Goal: Information Seeking & Learning: Learn about a topic

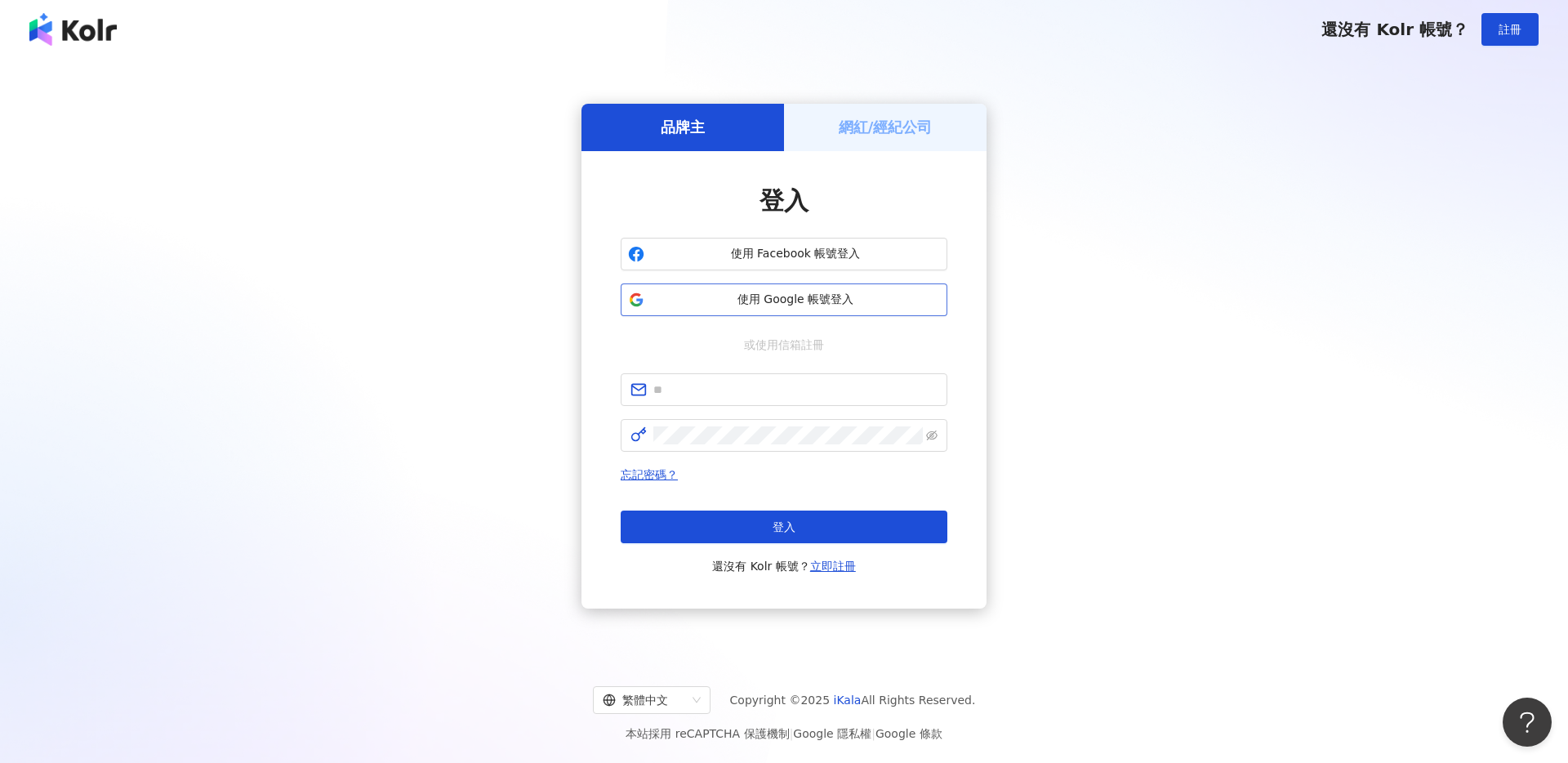
click at [798, 298] on span "使用 Google 帳號登入" at bounding box center [795, 299] width 289 height 16
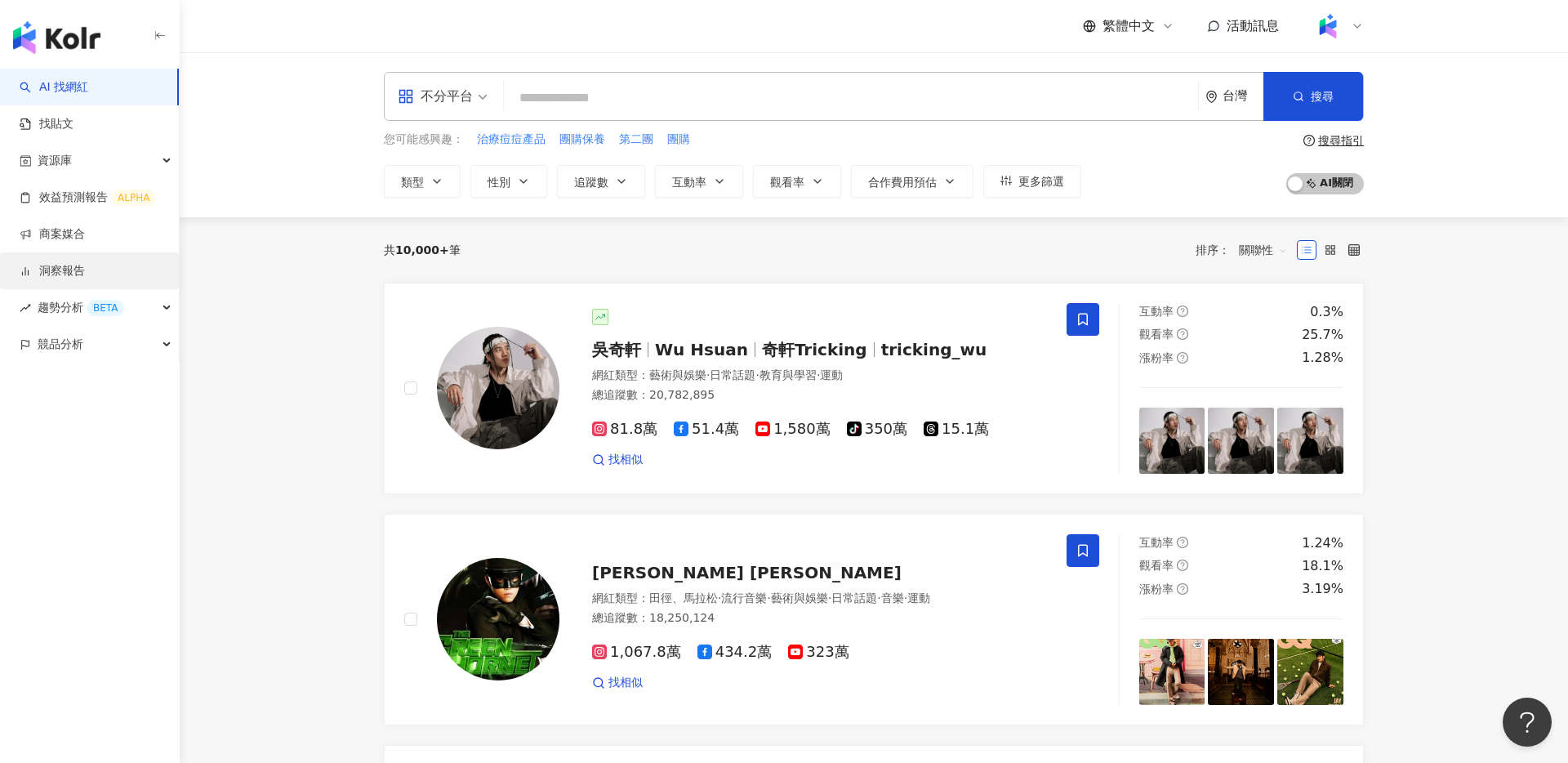
click at [85, 277] on link "洞察報告" at bounding box center [52, 271] width 65 height 16
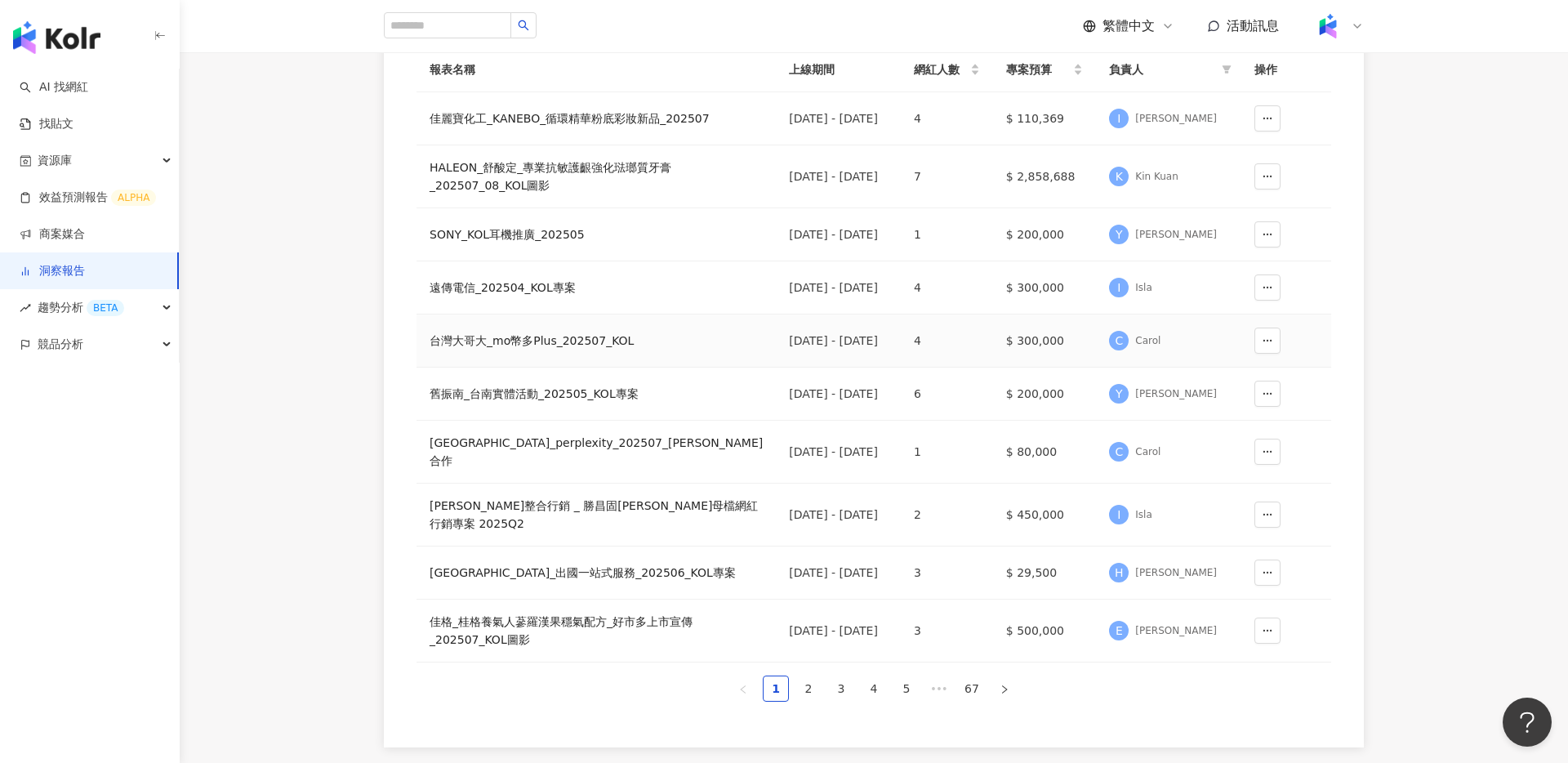
scroll to position [224, 0]
click at [481, 241] on div "SONY_KOL耳機推廣_202505" at bounding box center [595, 232] width 333 height 18
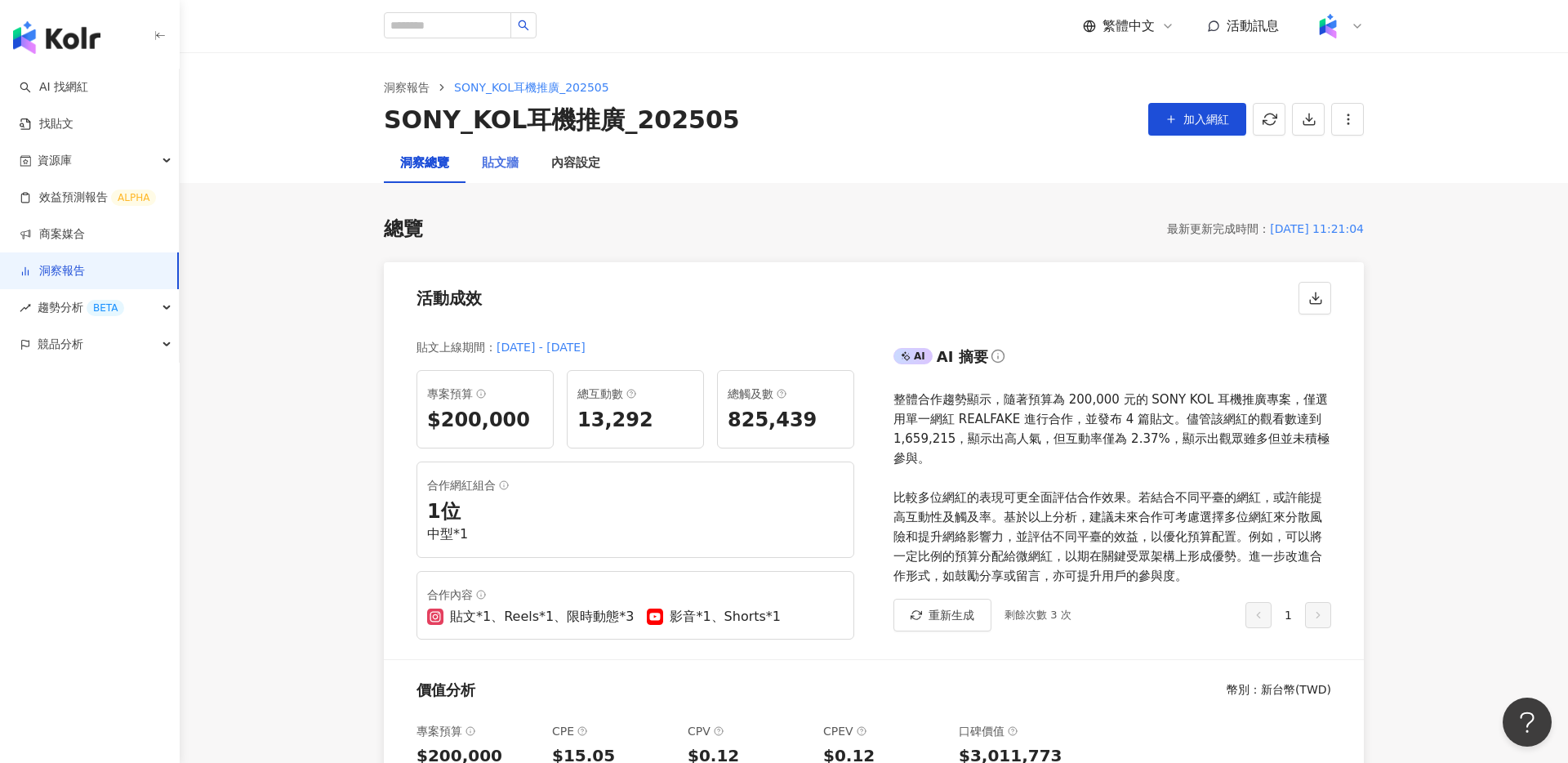
click at [495, 174] on div "貼文牆" at bounding box center [500, 163] width 70 height 39
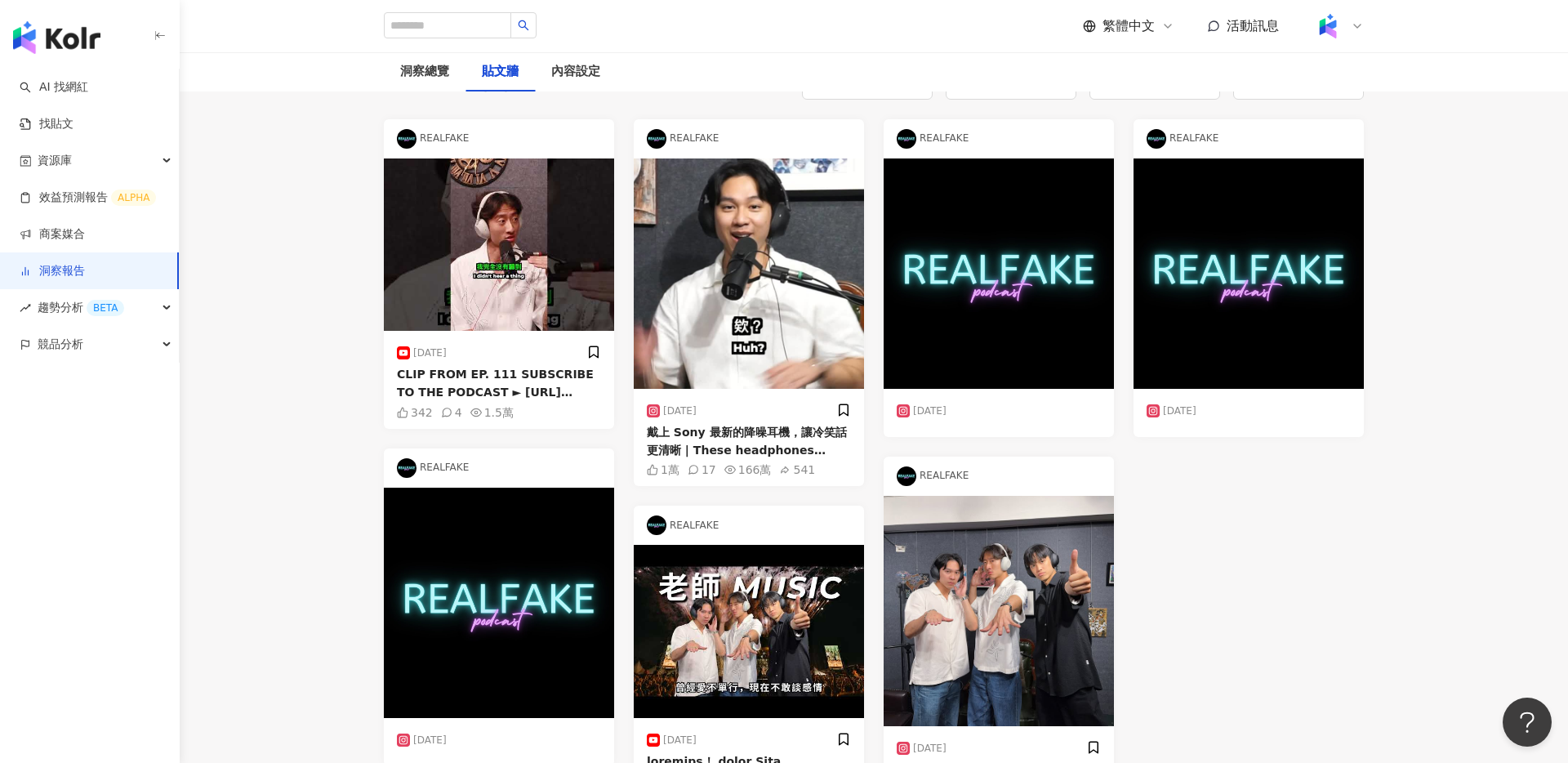
scroll to position [138, 0]
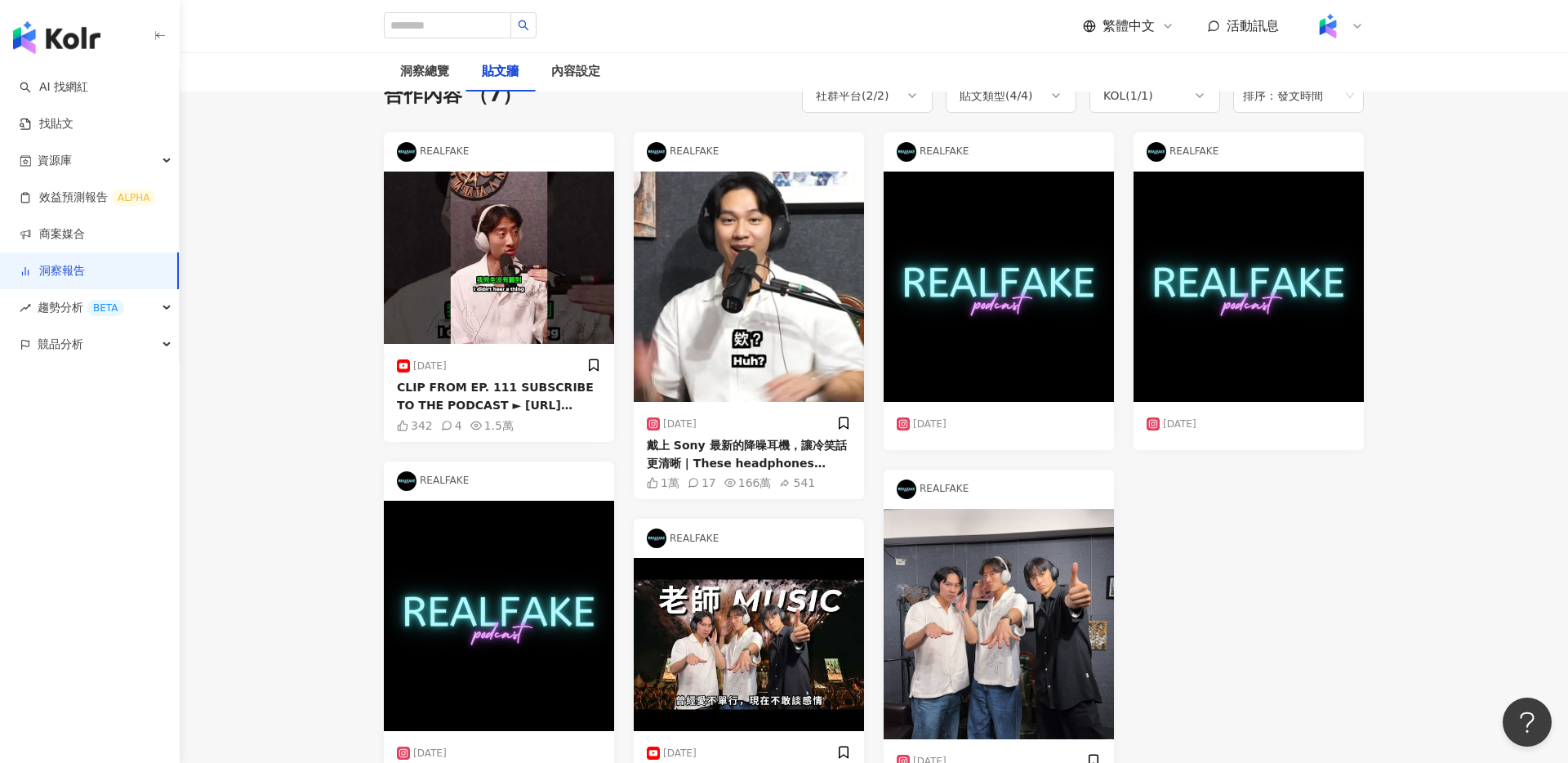
click at [809, 169] on div "REALFAKE" at bounding box center [749, 152] width 231 height 39
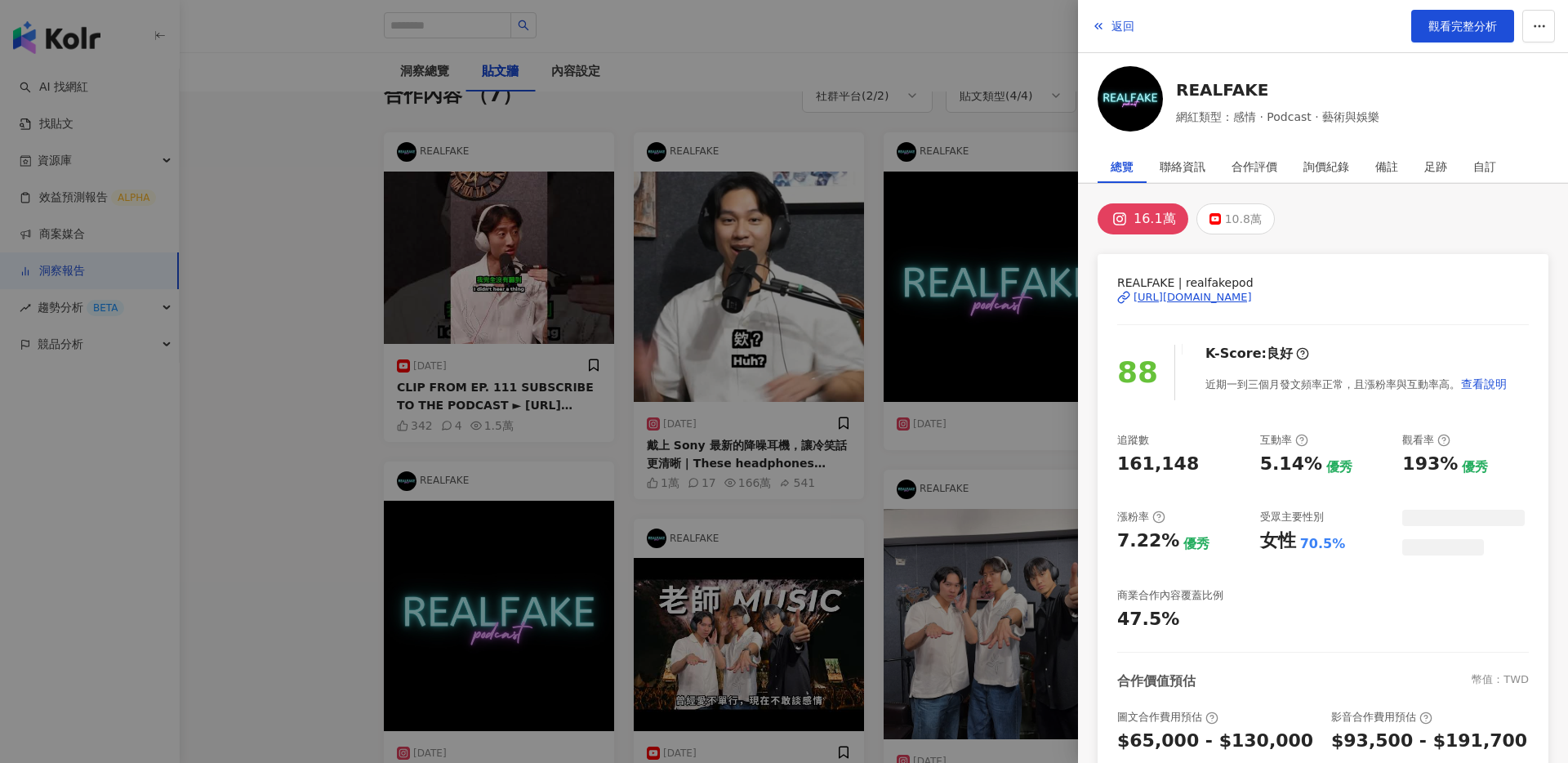
click at [643, 190] on div at bounding box center [784, 382] width 1568 height 763
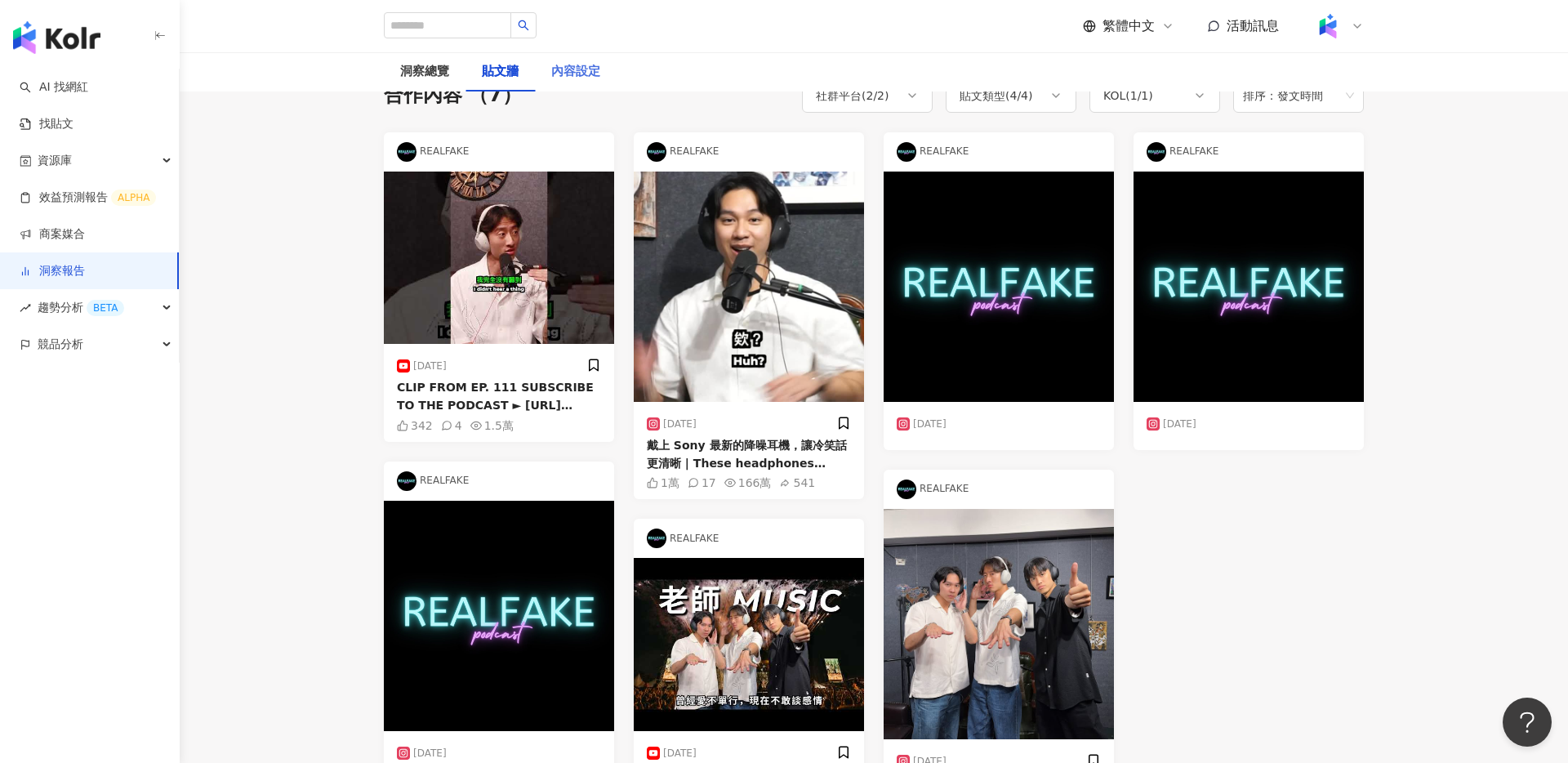
click at [613, 81] on div "內容設定" at bounding box center [575, 71] width 81 height 39
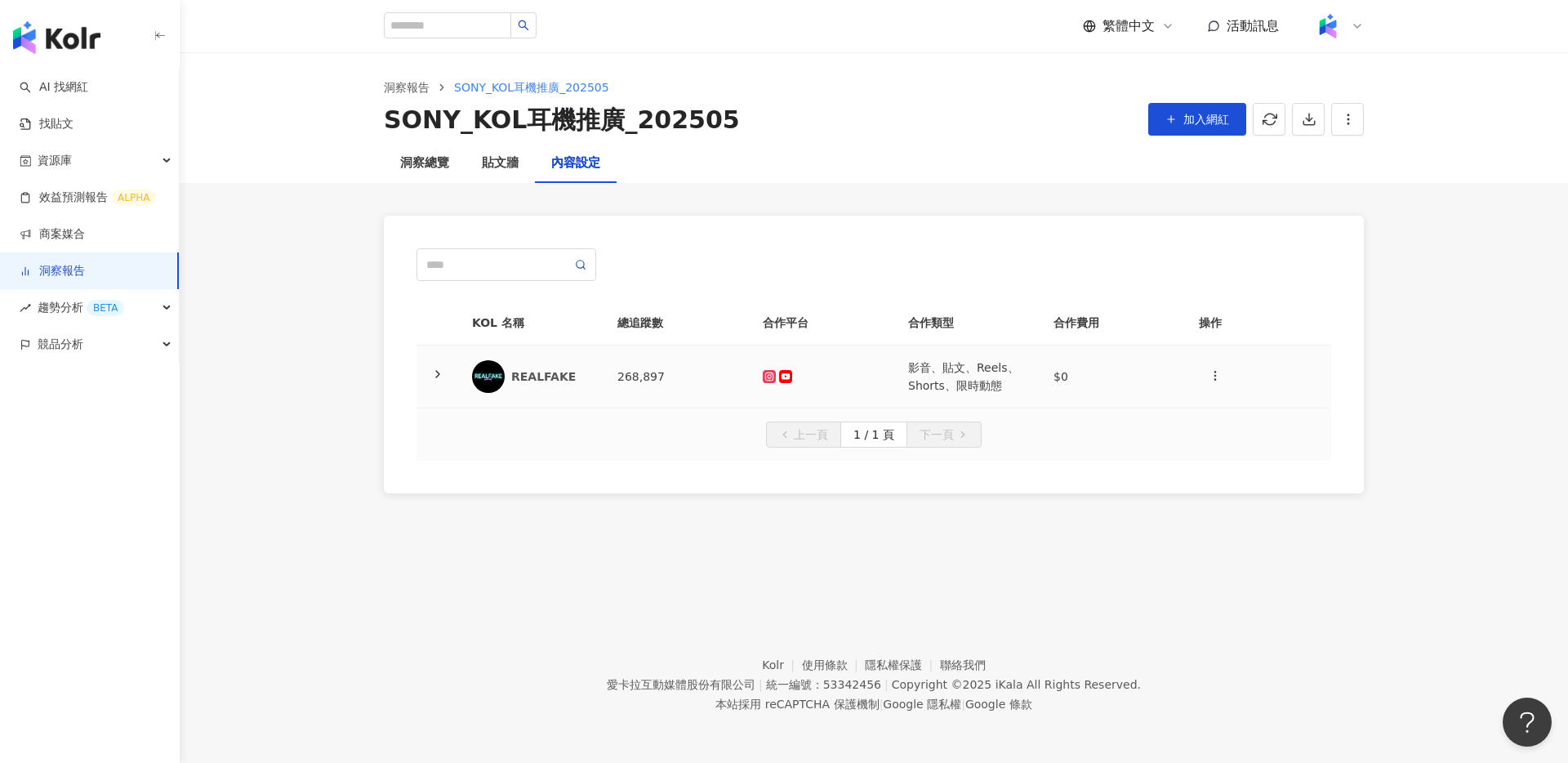
click at [435, 376] on icon at bounding box center [438, 374] width 13 height 13
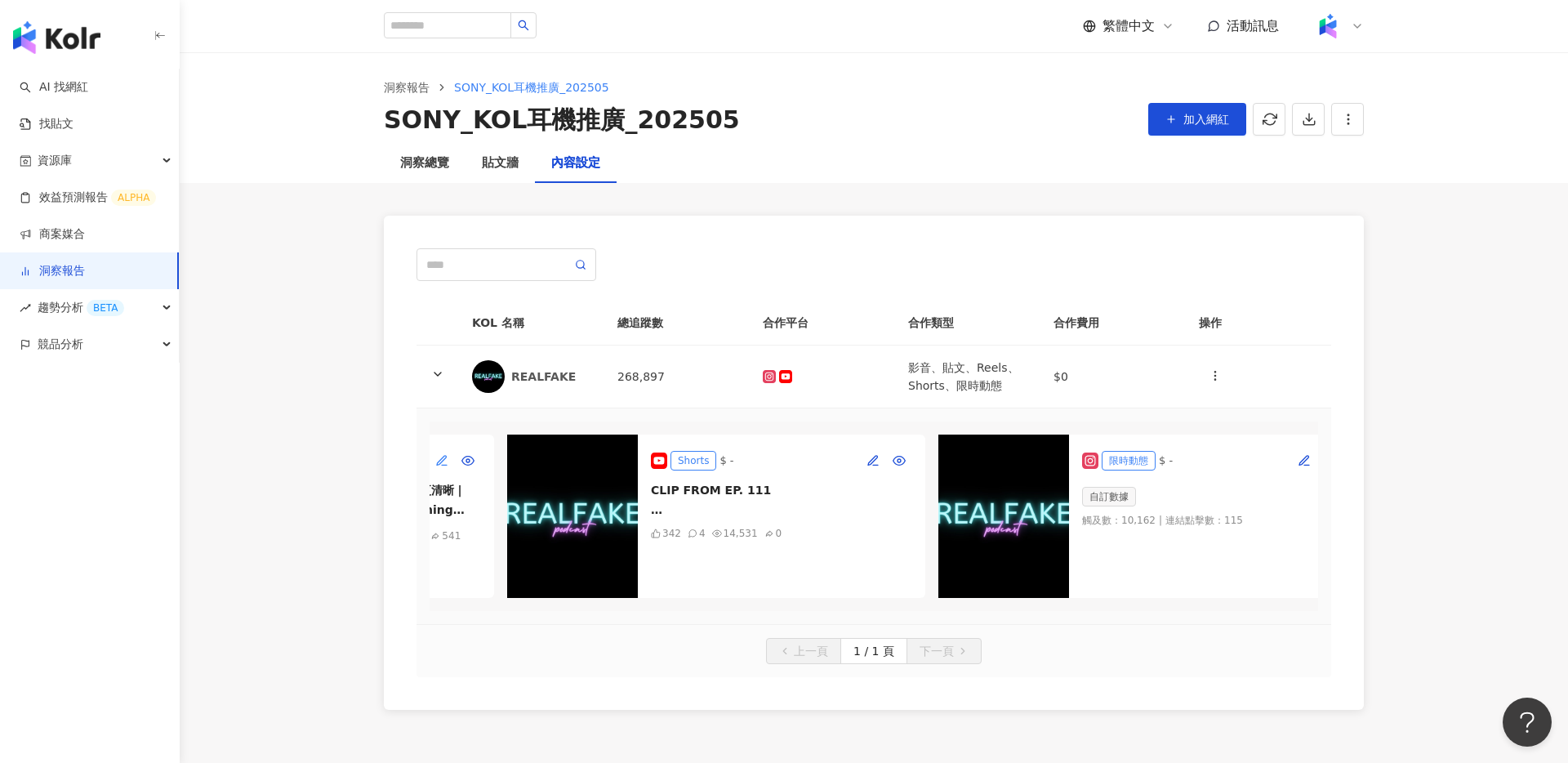
scroll to position [0, 1333]
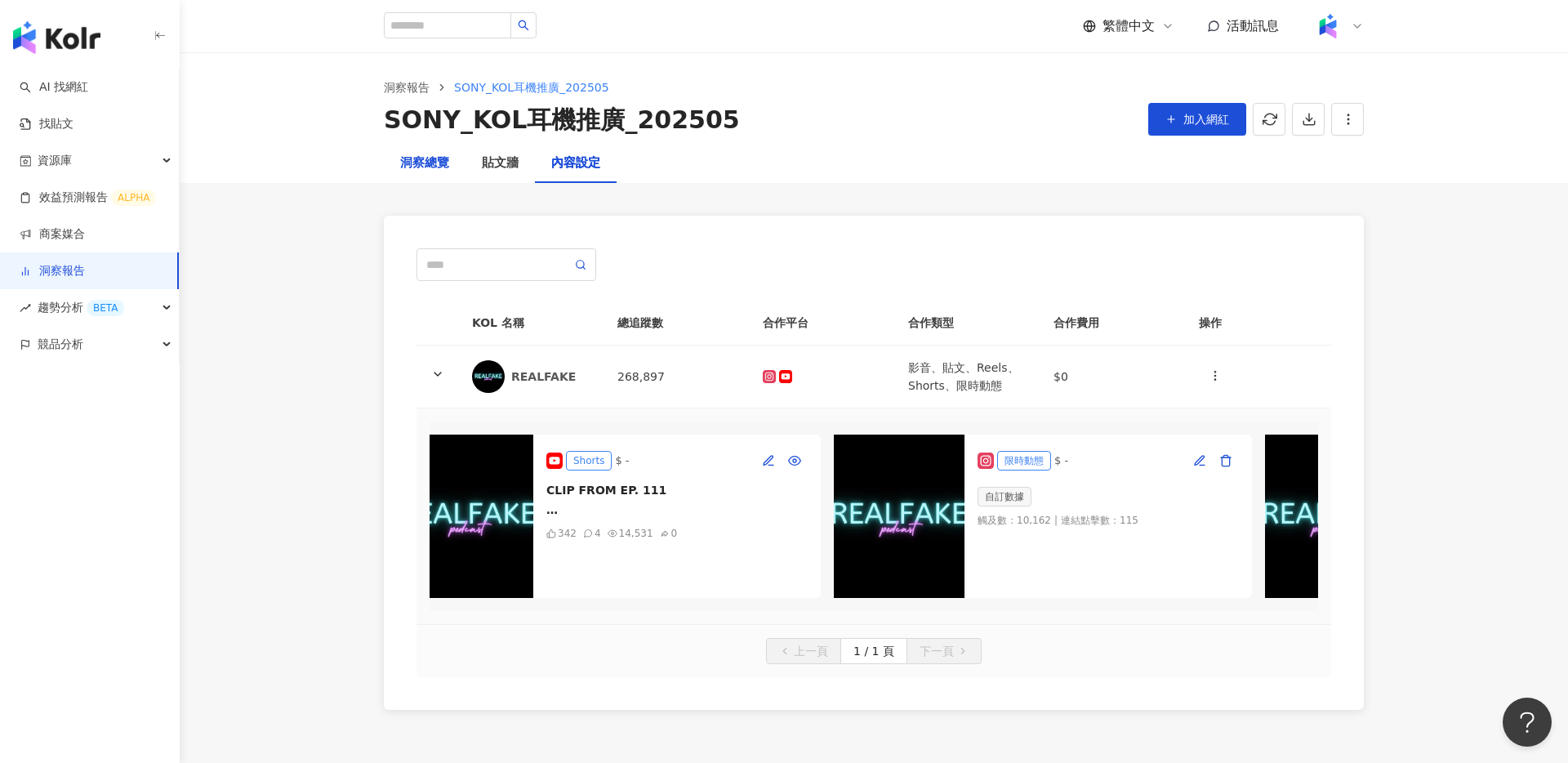
click at [424, 164] on div "洞察總覽" at bounding box center [424, 163] width 49 height 19
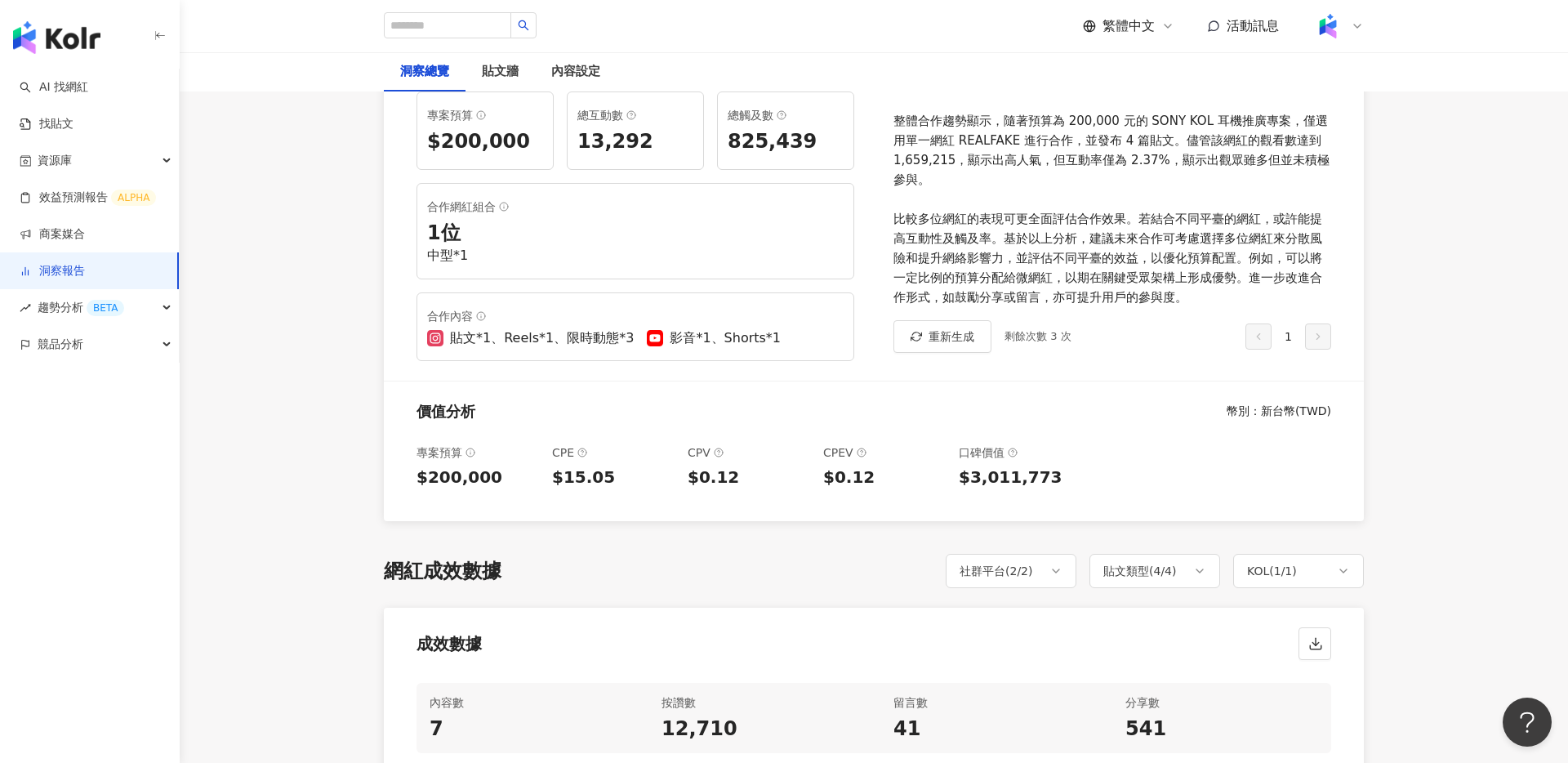
scroll to position [454, 0]
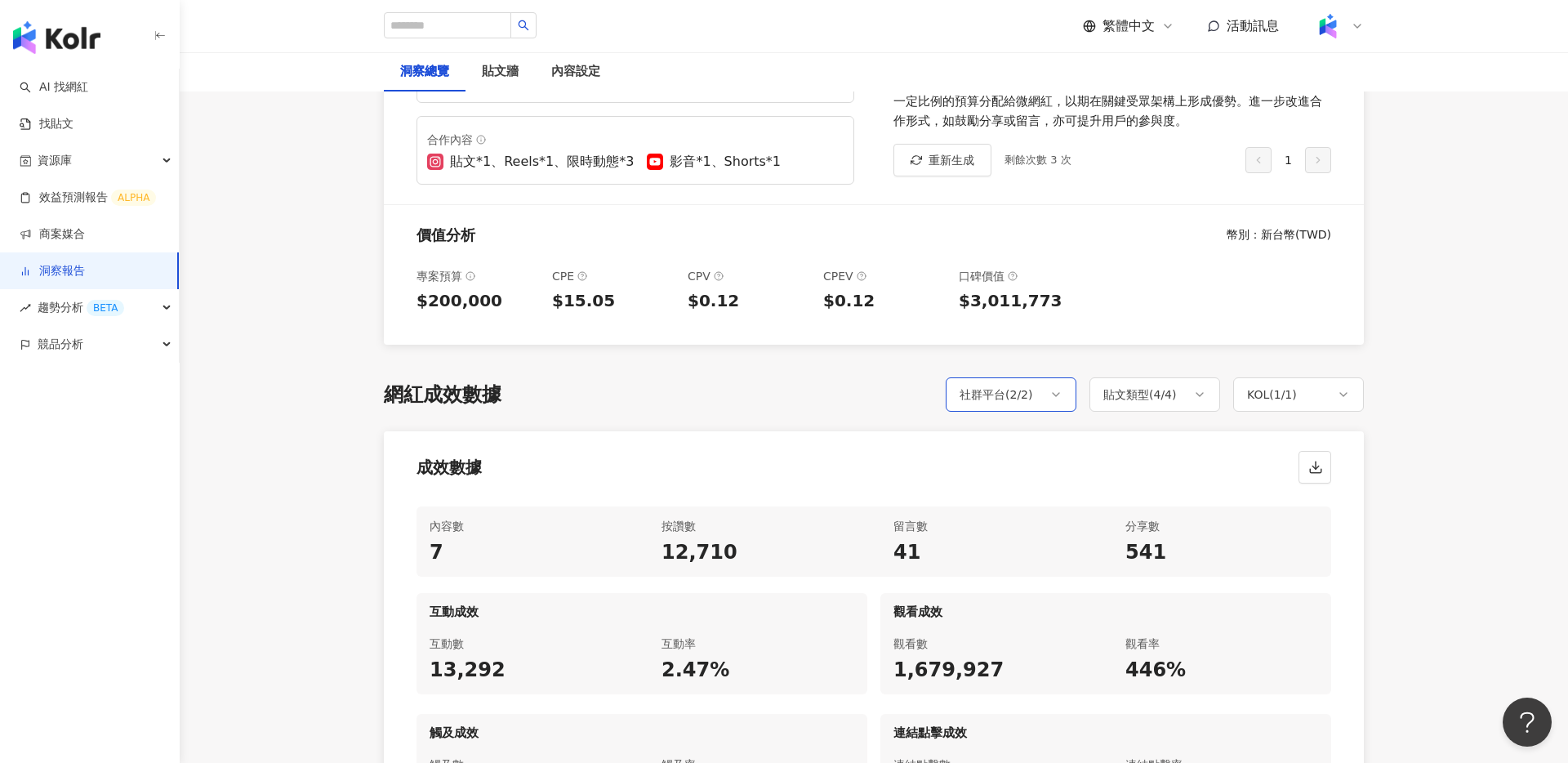
click at [1004, 391] on div "社群平台 ( 2 / 2 )" at bounding box center [996, 394] width 74 height 19
click at [1027, 514] on span "YouTube" at bounding box center [1008, 512] width 60 height 18
click at [1190, 473] on div "成效數據" at bounding box center [874, 462] width 980 height 62
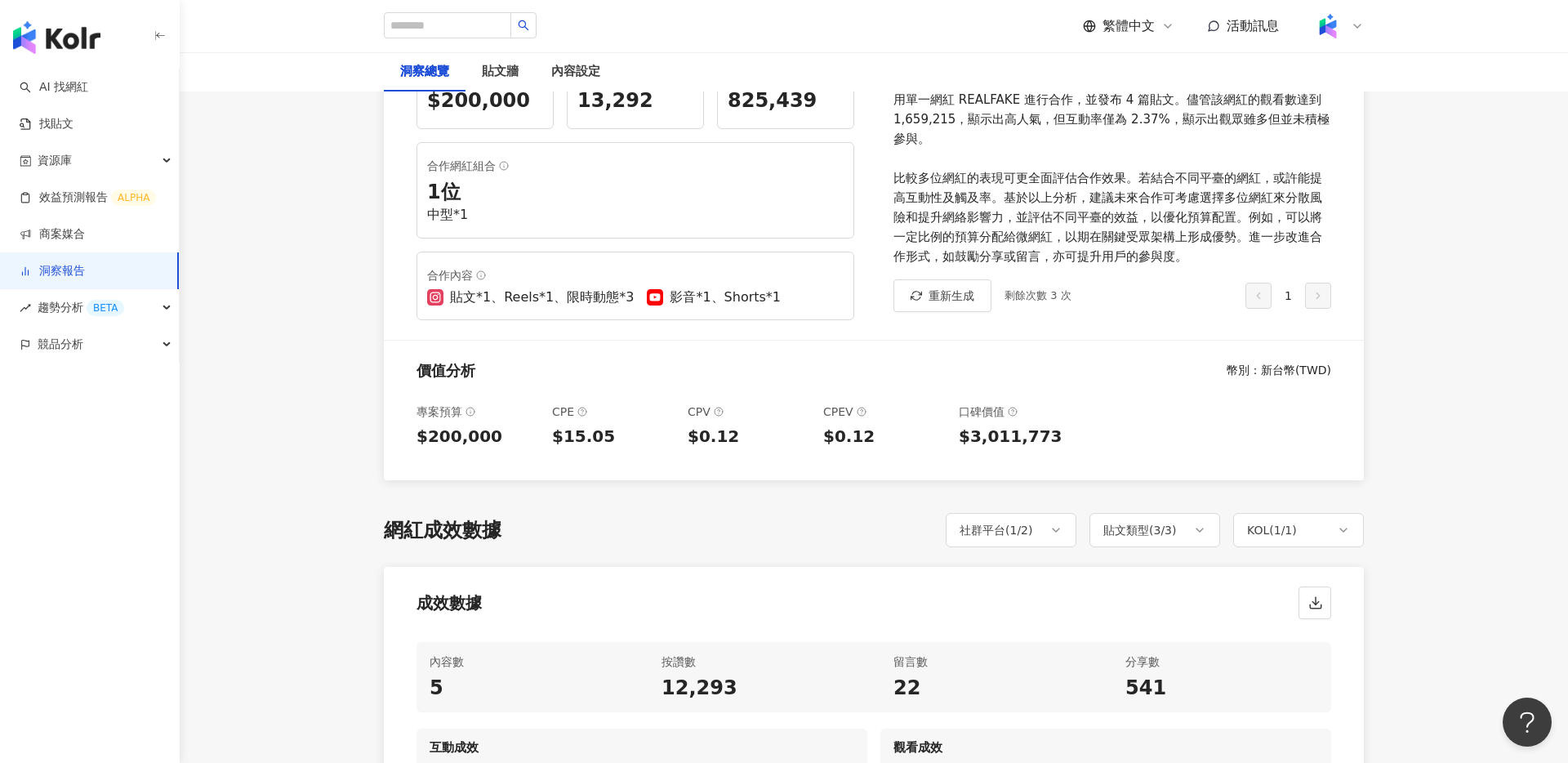
scroll to position [445, 0]
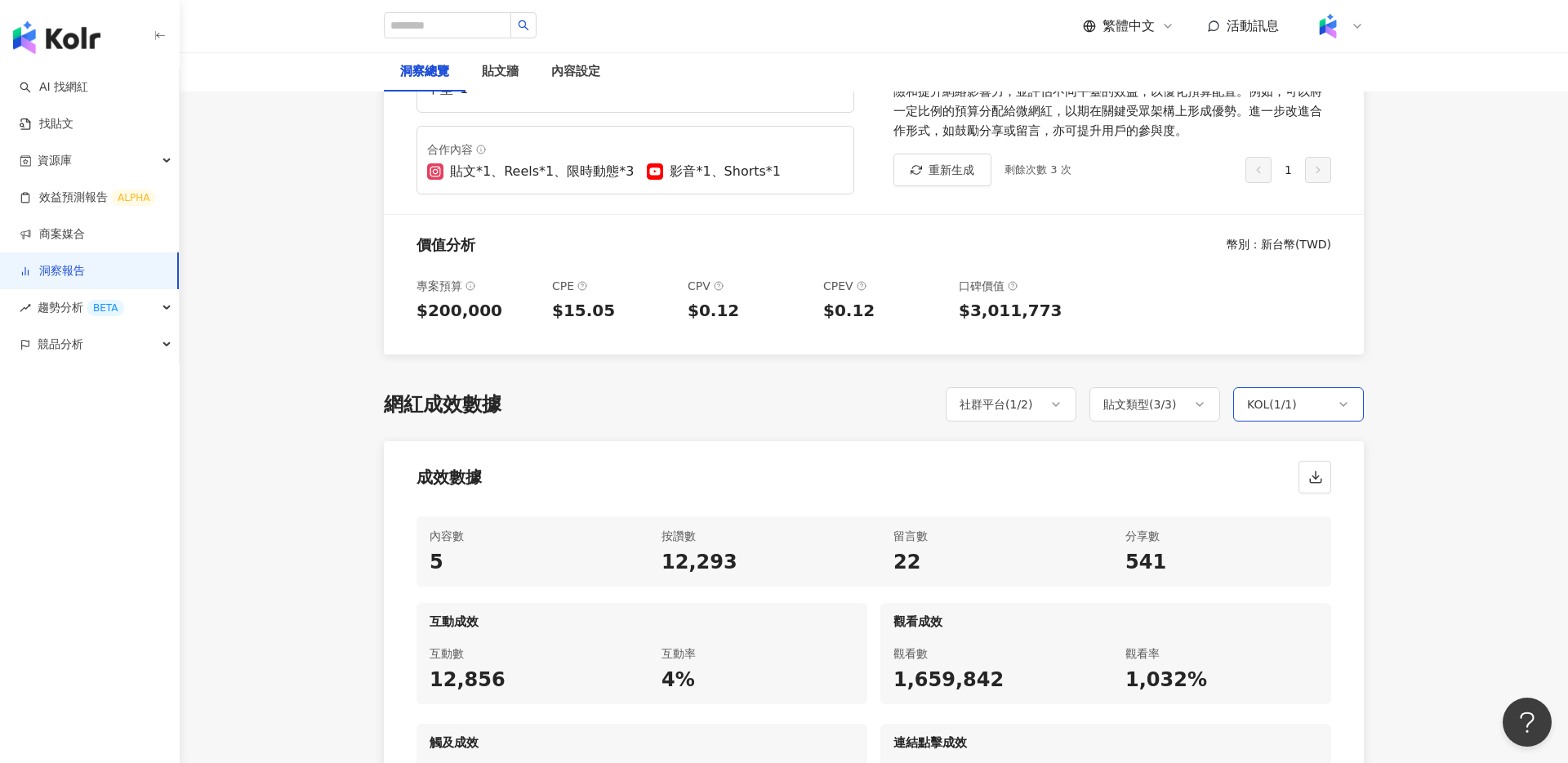
click at [1256, 404] on div "KOL ( 1 / 1 )" at bounding box center [1271, 403] width 49 height 19
click at [1022, 411] on div "社群平台 ( 1 / 2 )" at bounding box center [996, 403] width 74 height 19
click at [1013, 522] on span "YouTube" at bounding box center [1008, 522] width 60 height 18
click at [1018, 497] on span "Instagram" at bounding box center [1014, 493] width 71 height 18
click at [1145, 474] on div "成效數據" at bounding box center [874, 472] width 980 height 62
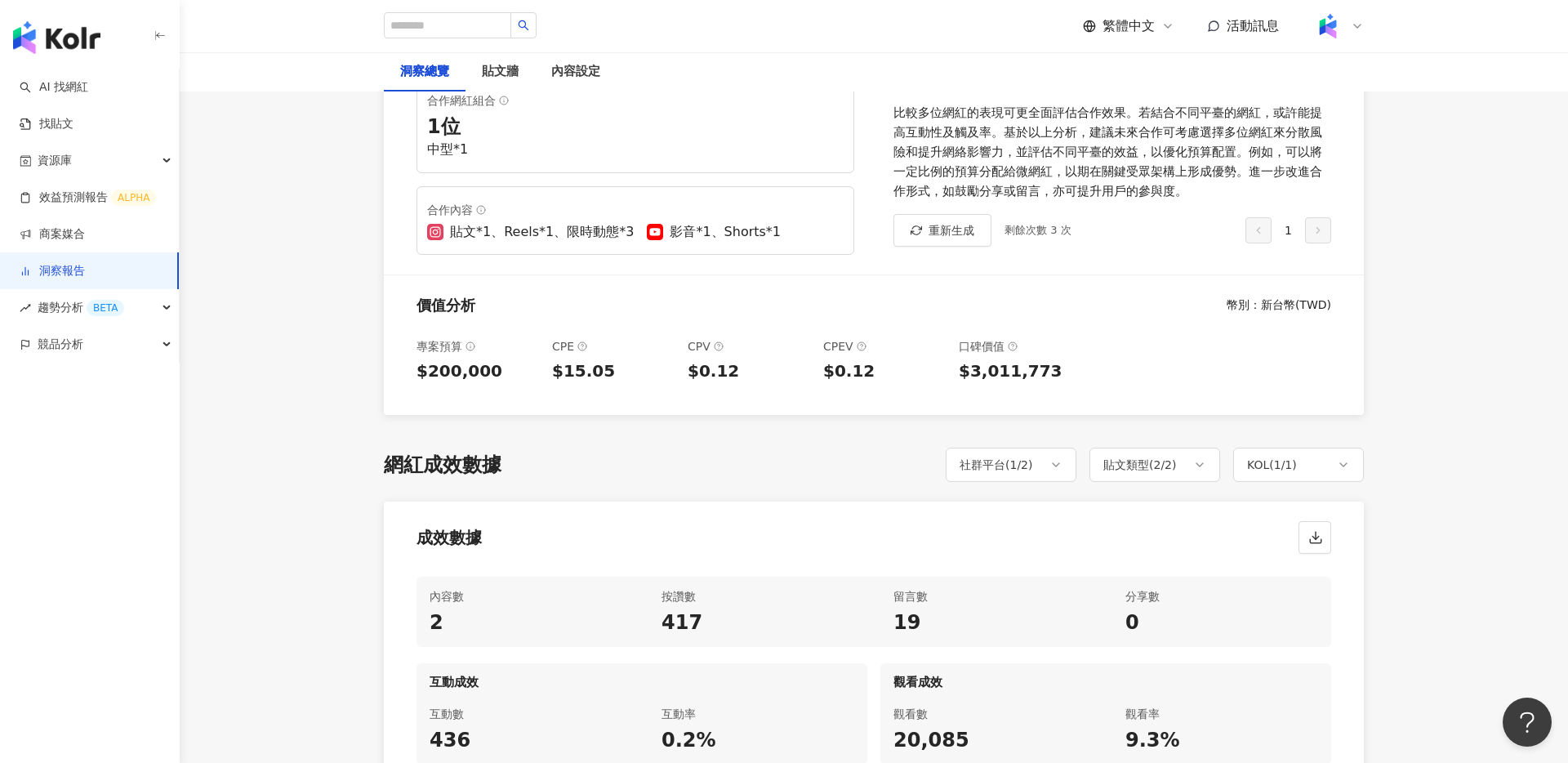
scroll to position [426, 0]
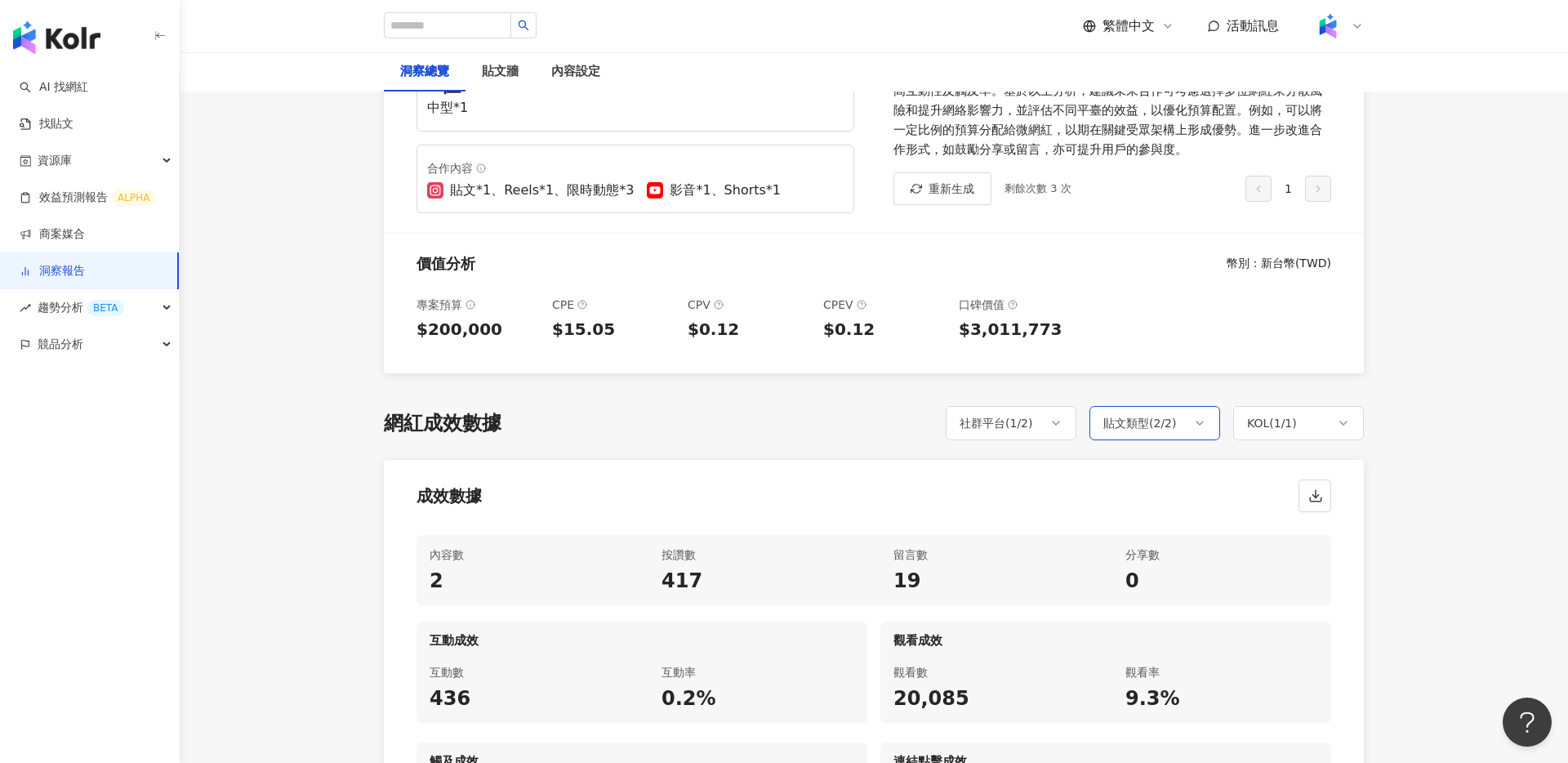
click at [1137, 429] on div "貼文類型 ( 2 / 2 )" at bounding box center [1140, 423] width 74 height 19
click at [1139, 538] on span "影音" at bounding box center [1140, 541] width 36 height 18
click at [1139, 509] on span "Shorts" at bounding box center [1146, 511] width 49 height 18
drag, startPoint x: 1143, startPoint y: 543, endPoint x: 1098, endPoint y: 523, distance: 49.2
click at [1143, 542] on span "影音" at bounding box center [1140, 541] width 36 height 18
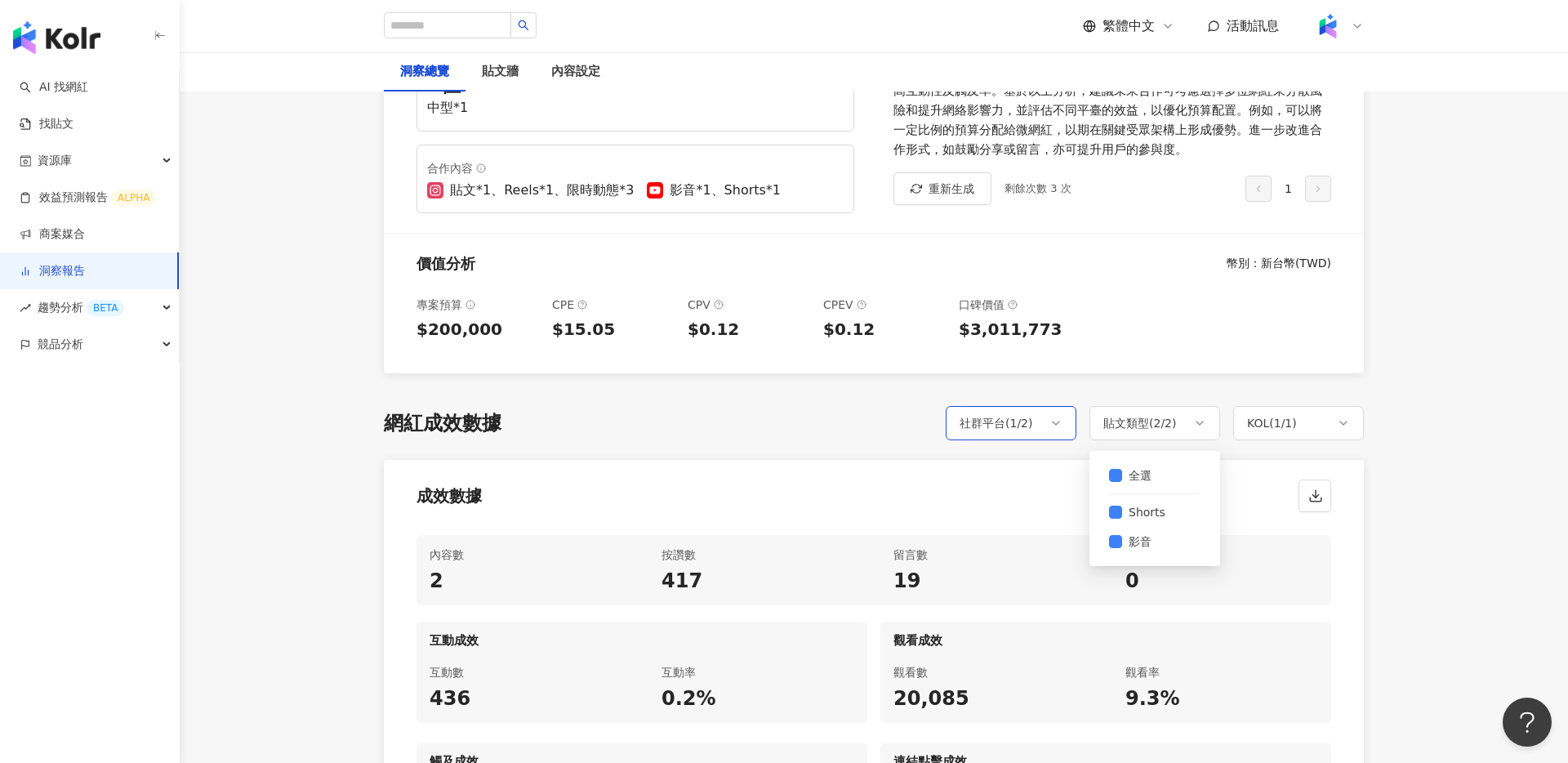
click at [1047, 434] on div "社群平台 ( 1 / 2 )" at bounding box center [1011, 423] width 131 height 34
click at [1013, 518] on span "Instagram" at bounding box center [1014, 511] width 71 height 18
click at [1024, 540] on span "YouTube" at bounding box center [1008, 541] width 60 height 18
click at [1160, 498] on div "成效數據" at bounding box center [874, 490] width 980 height 62
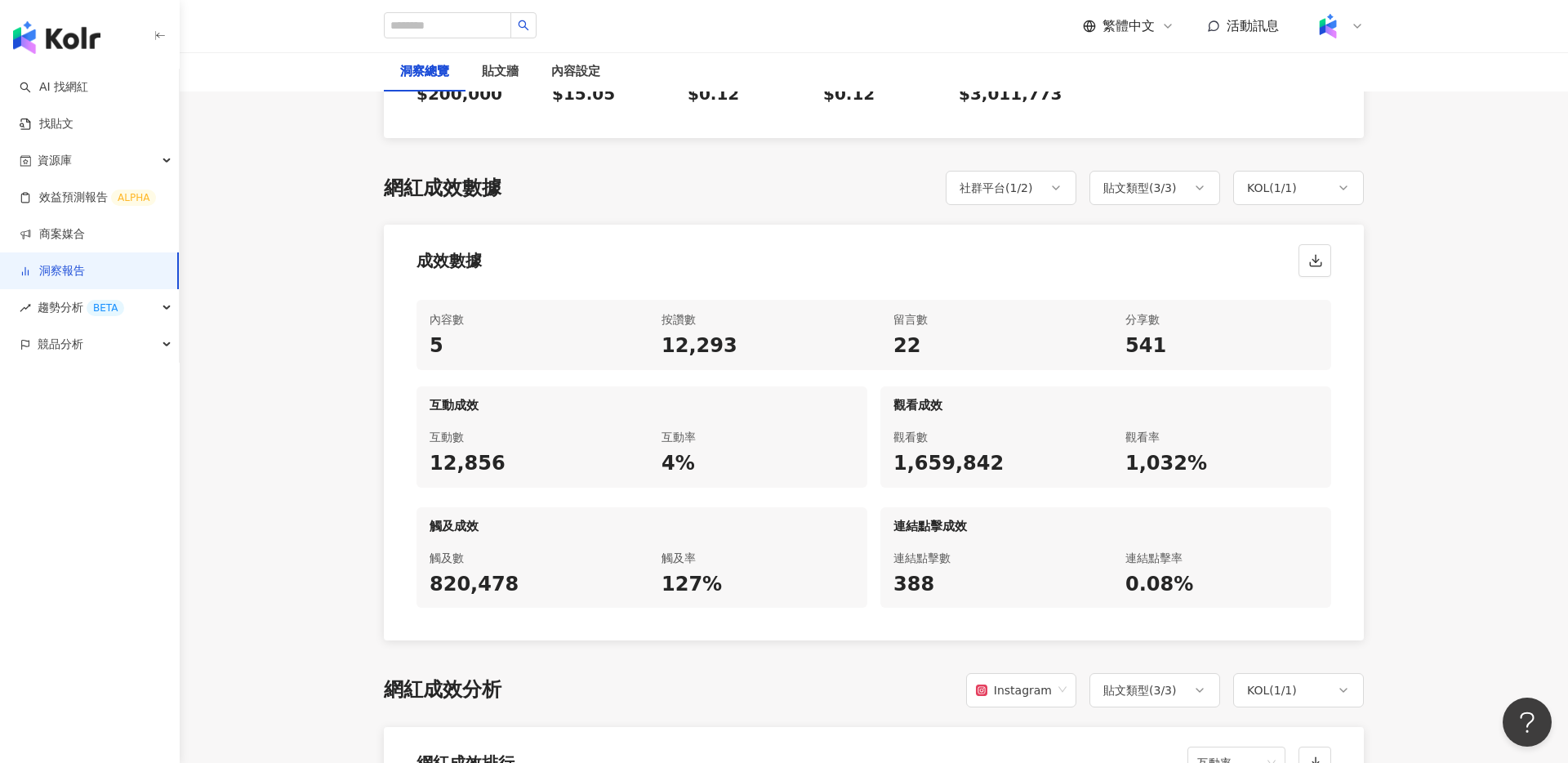
scroll to position [685, 0]
